Goal: Transaction & Acquisition: Obtain resource

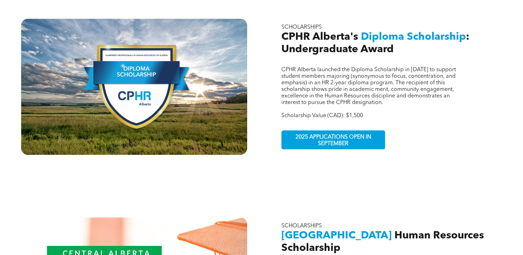
scroll to position [463, 0]
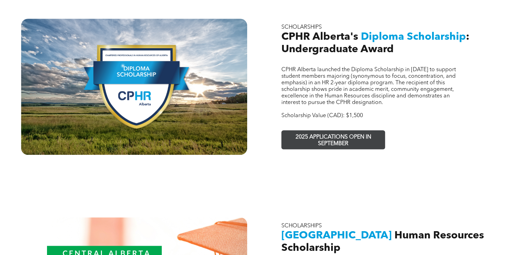
click at [307, 134] on span "2025 APPLICATIONS OPEN IN SEPTEMBER" at bounding box center [333, 141] width 101 height 20
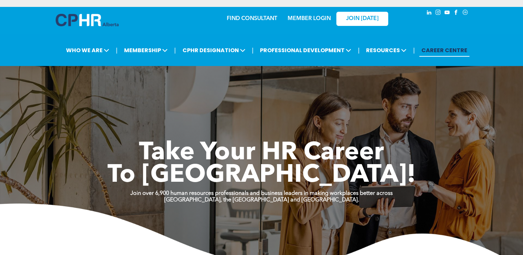
click at [307, 134] on div "Take Your HR Career To [GEOGRAPHIC_DATA]!" at bounding box center [261, 148] width 415 height 80
click at [236, 153] on span "Take Your HR Career" at bounding box center [261, 153] width 245 height 25
click at [235, 172] on span "To [GEOGRAPHIC_DATA]!" at bounding box center [262, 175] width 309 height 25
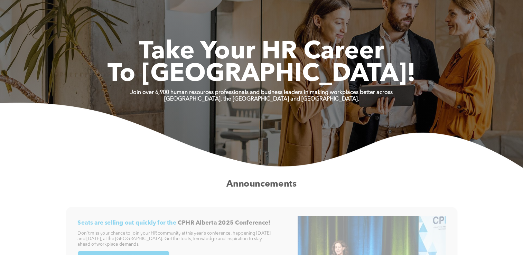
scroll to position [102, 0]
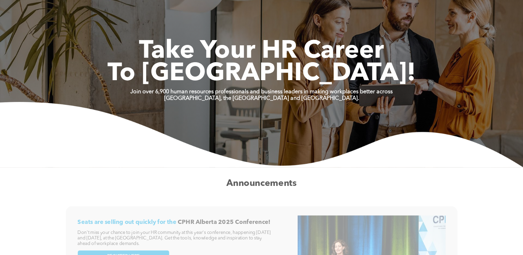
click at [234, 99] on strong "[GEOGRAPHIC_DATA], the [GEOGRAPHIC_DATA] and [GEOGRAPHIC_DATA]." at bounding box center [261, 99] width 195 height 6
